Goal: Task Accomplishment & Management: Use online tool/utility

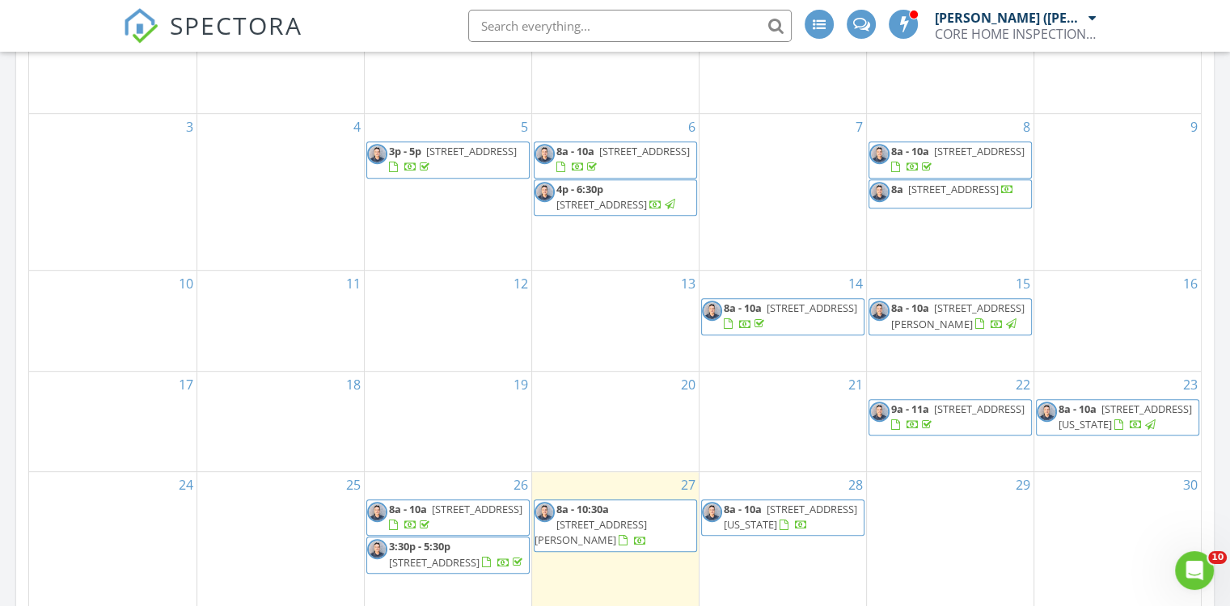
scroll to position [889, 0]
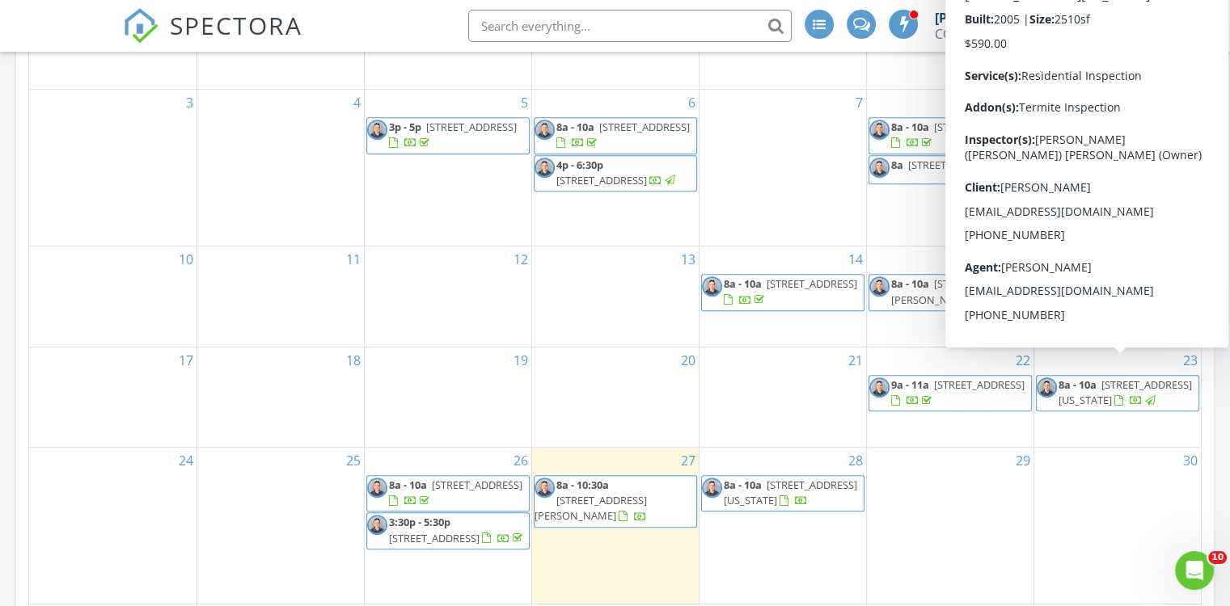
click at [1114, 381] on span "[STREET_ADDRESS][US_STATE]" at bounding box center [1124, 393] width 133 height 30
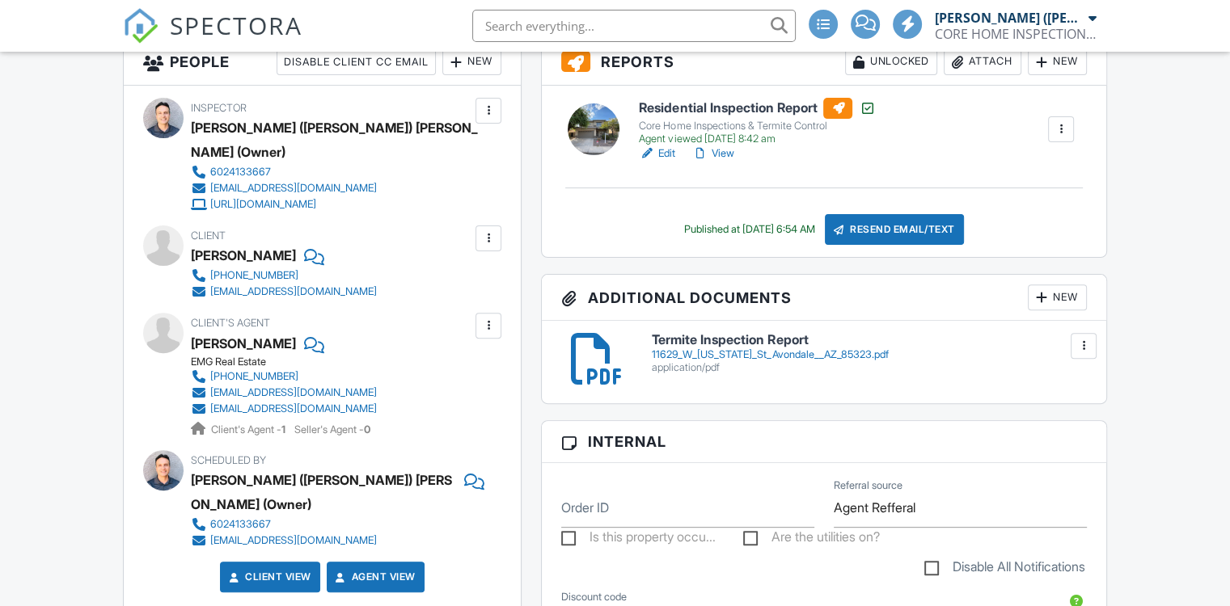
click at [234, 386] on div "[EMAIL_ADDRESS][DOMAIN_NAME]" at bounding box center [293, 392] width 167 height 13
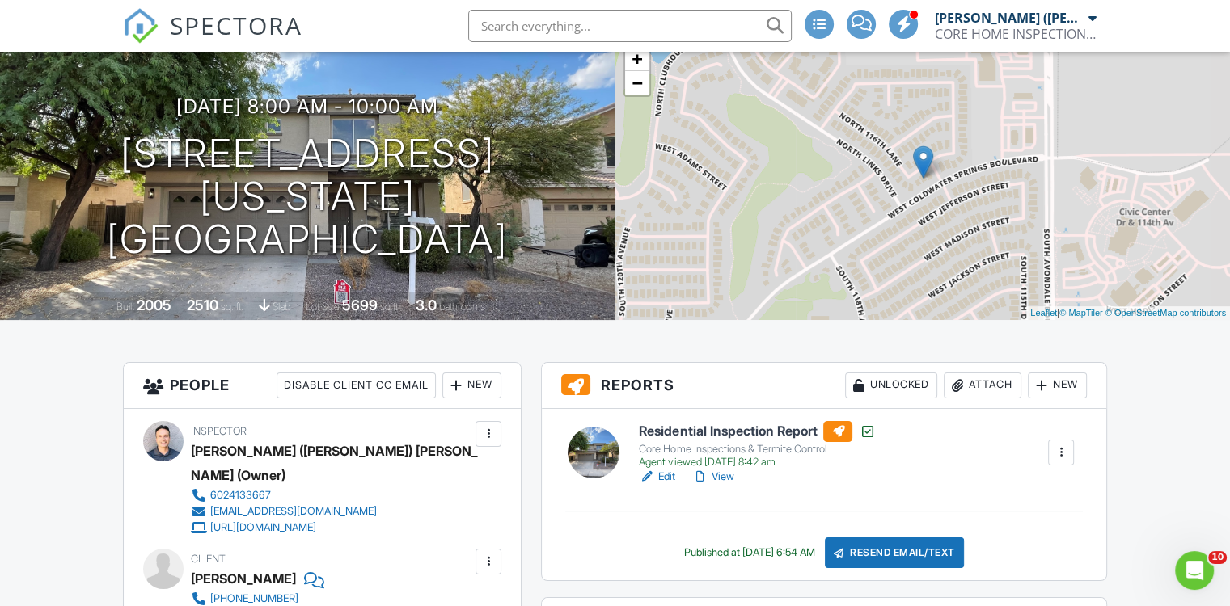
scroll to position [81, 0]
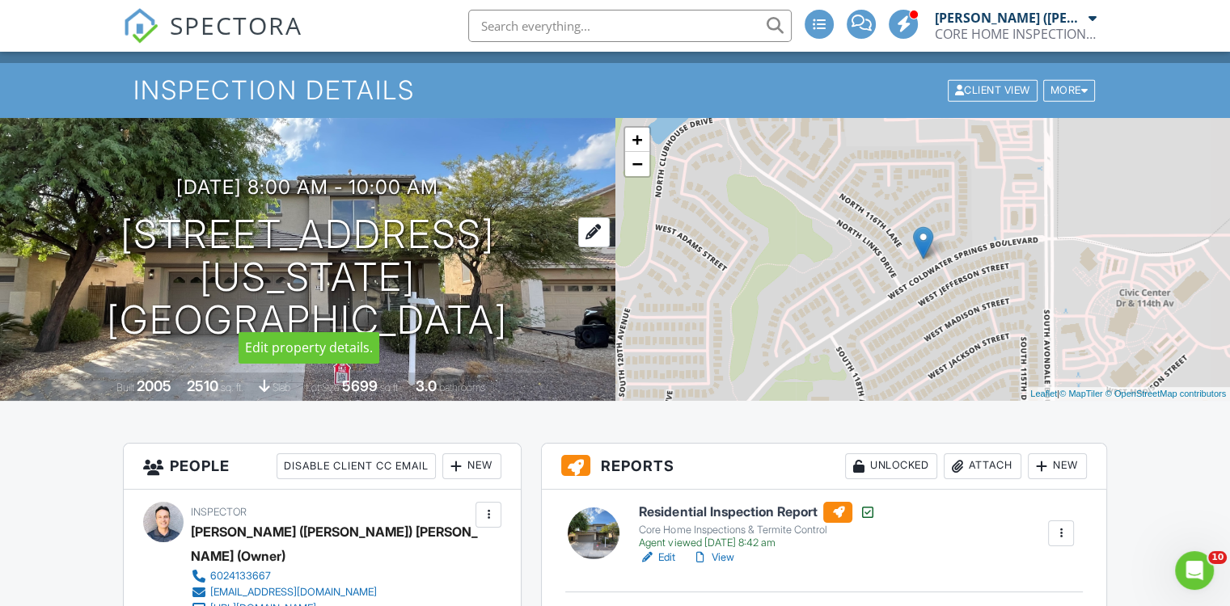
drag, startPoint x: 64, startPoint y: 258, endPoint x: 518, endPoint y: 310, distance: 457.4
click at [518, 310] on div "08/23/2025 8:00 am - 10:00 am 11629 W Washington St Avondale, AZ 85323" at bounding box center [307, 258] width 615 height 165
drag, startPoint x: 518, startPoint y: 310, endPoint x: 441, endPoint y: 283, distance: 81.6
copy h1 "11629 W Washington St Avondale, AZ 85323"
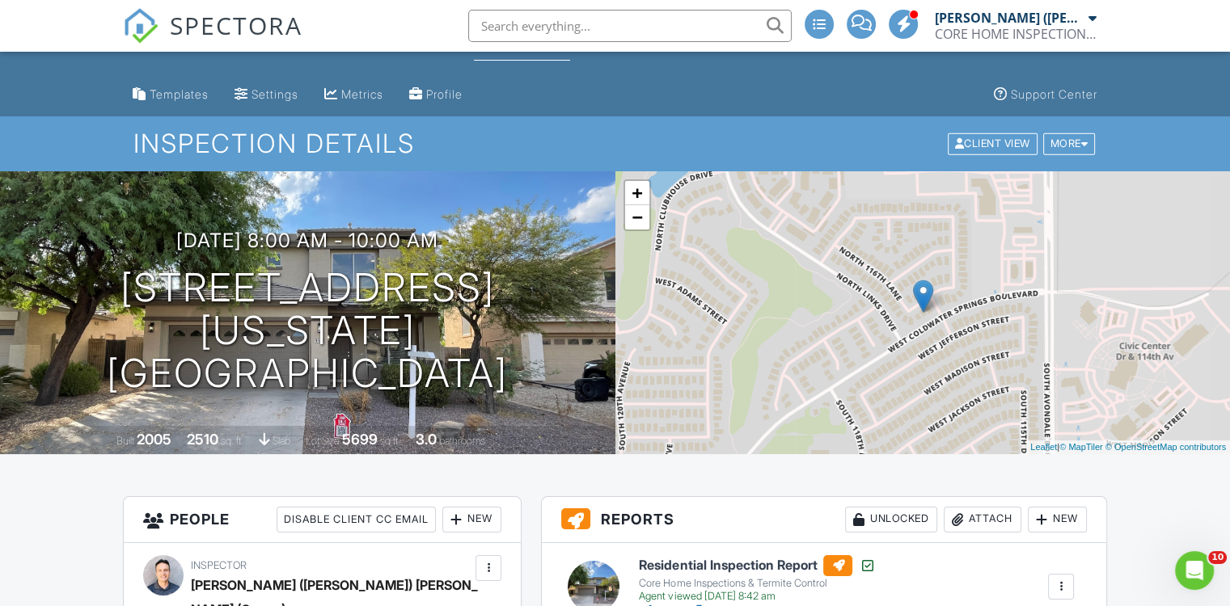
scroll to position [0, 0]
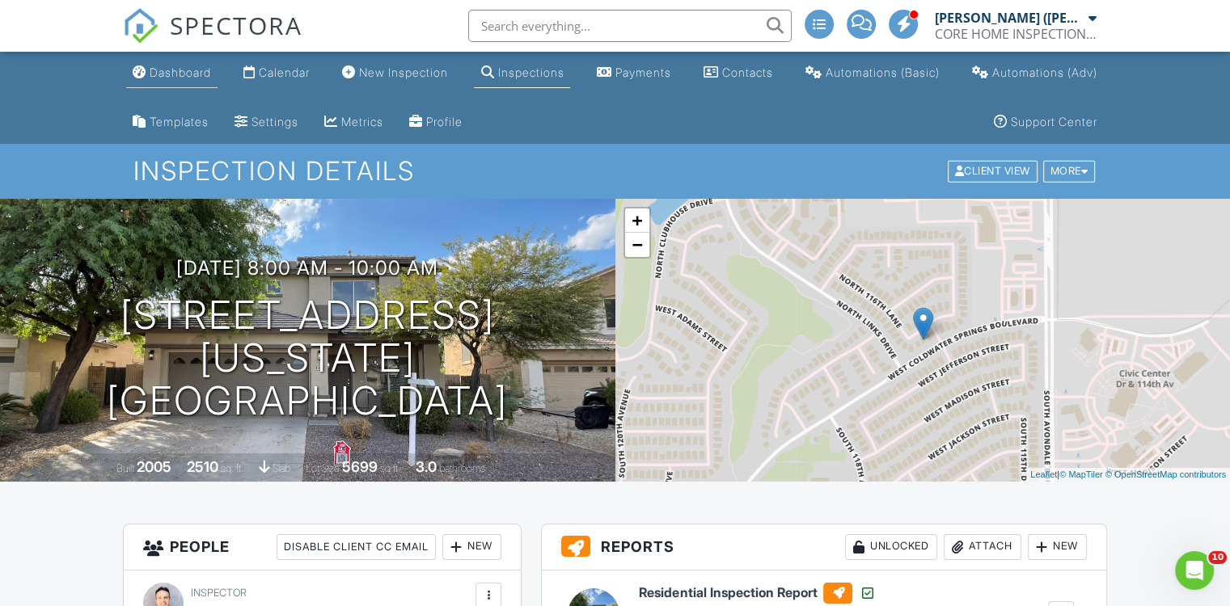
click at [186, 76] on div "Dashboard" at bounding box center [180, 72] width 61 height 14
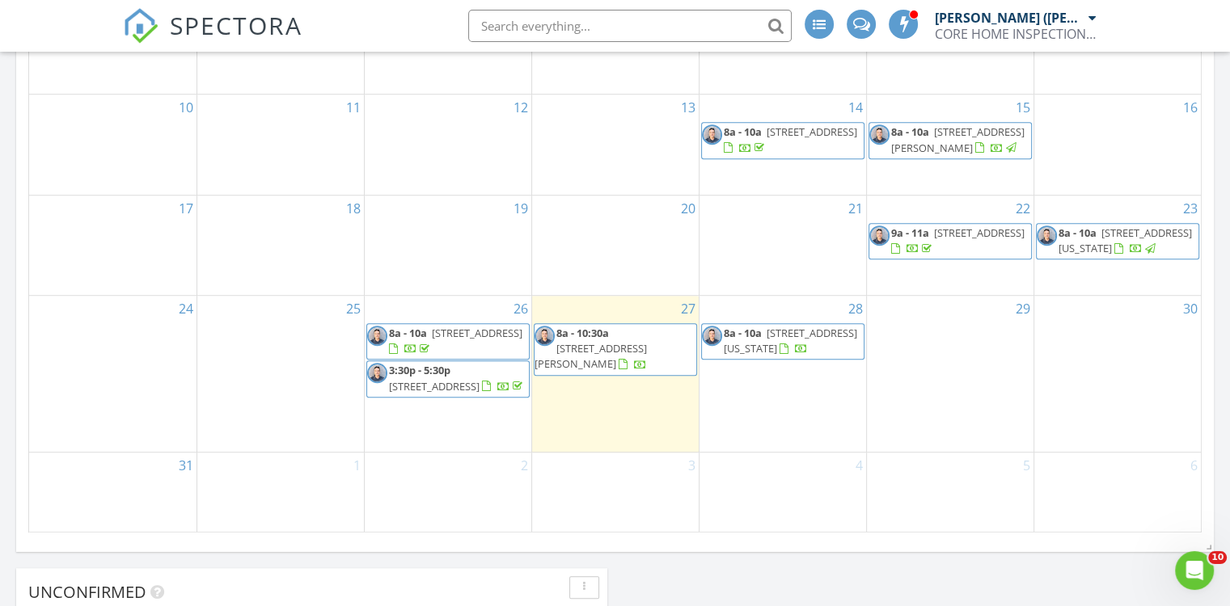
scroll to position [1051, 0]
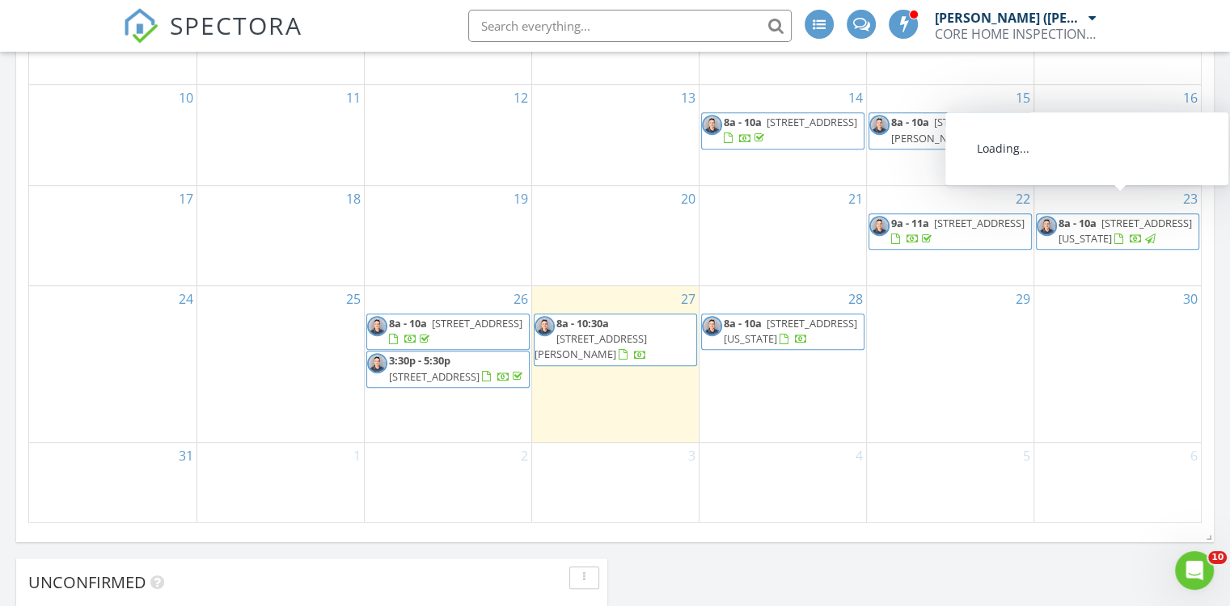
click at [1145, 216] on span "[STREET_ADDRESS][US_STATE]" at bounding box center [1124, 231] width 133 height 30
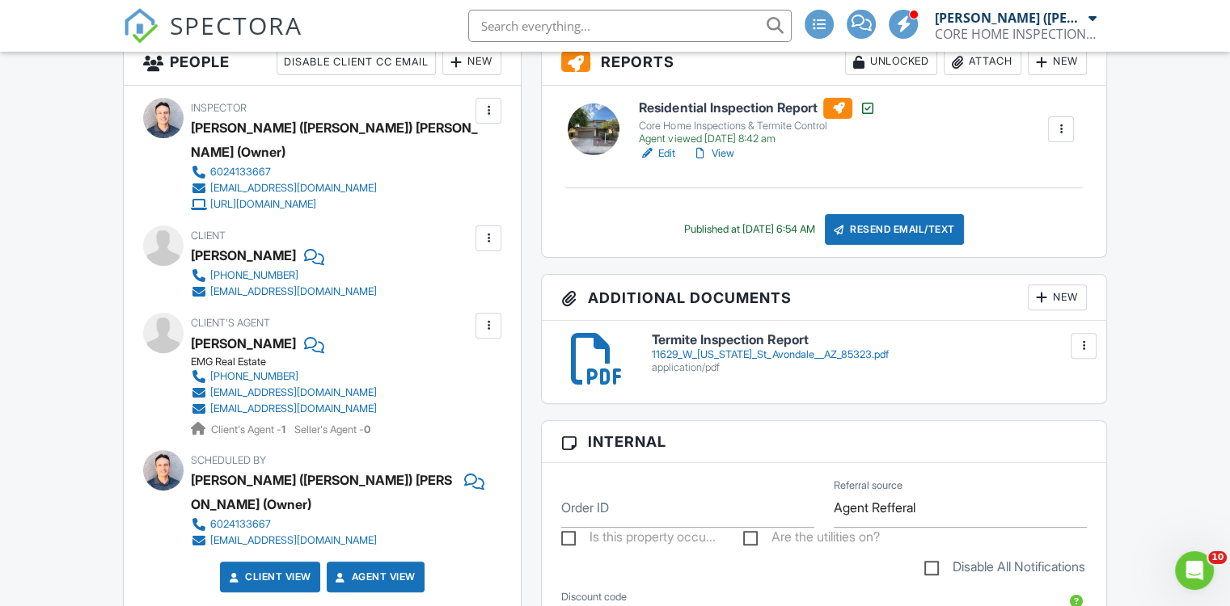
click at [737, 109] on h6 "Residential Inspection Report" at bounding box center [757, 108] width 236 height 21
